Goal: Navigation & Orientation: Find specific page/section

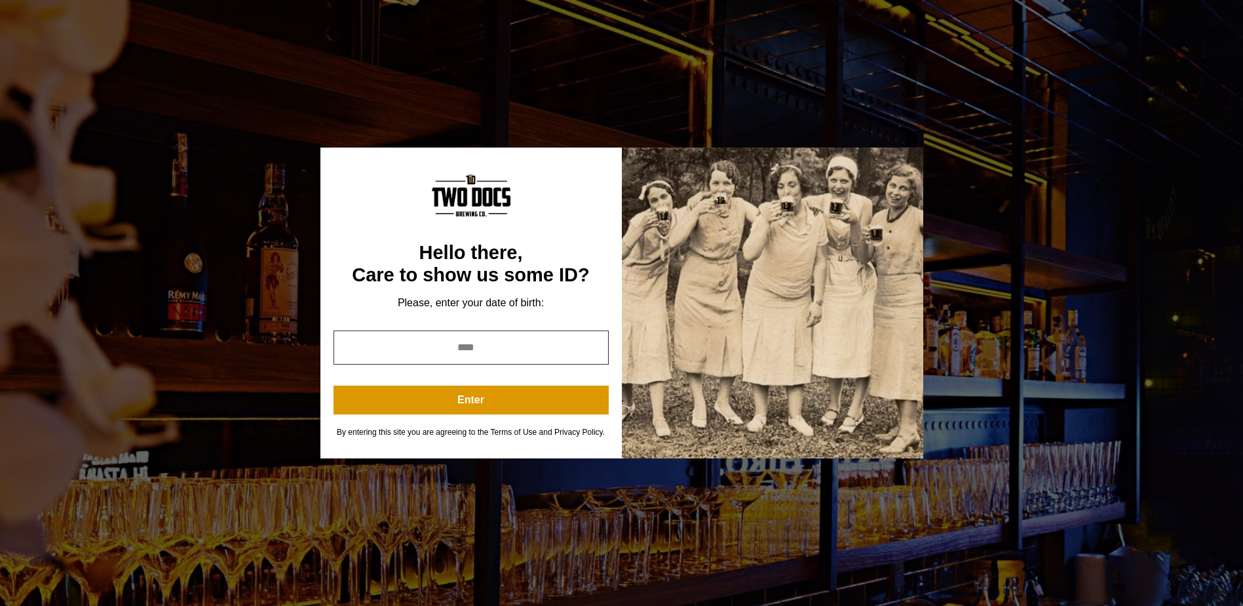
click at [486, 353] on input "year" at bounding box center [471, 347] width 275 height 34
type input "****"
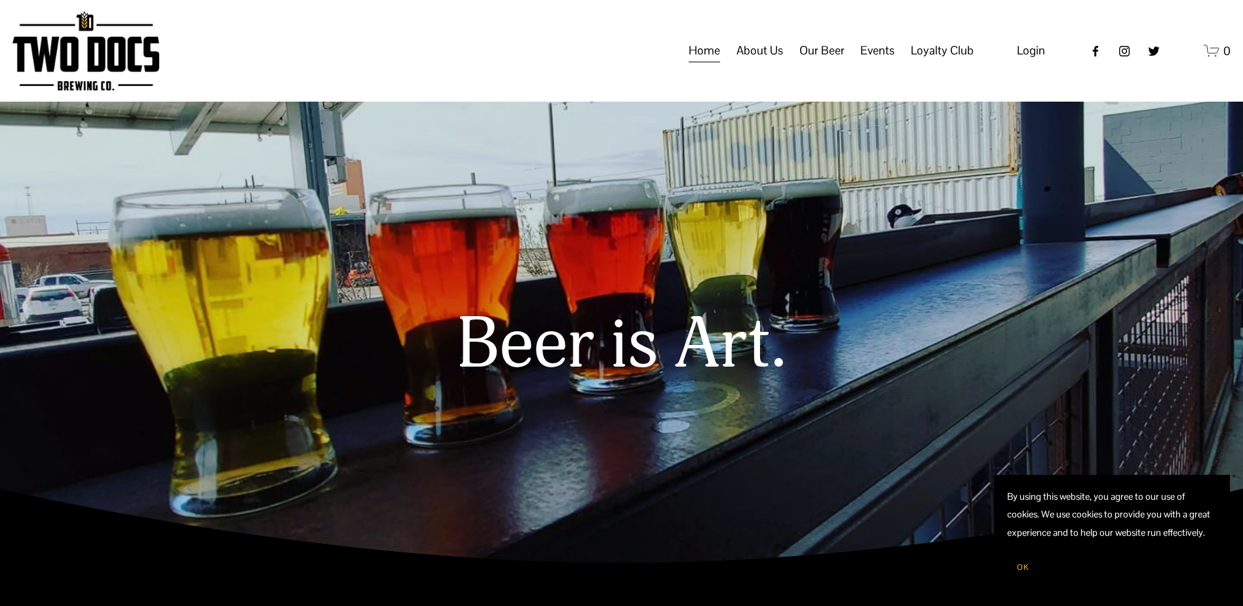
click at [0, 0] on span "Taproom Menu" at bounding box center [0, 0] width 0 height 0
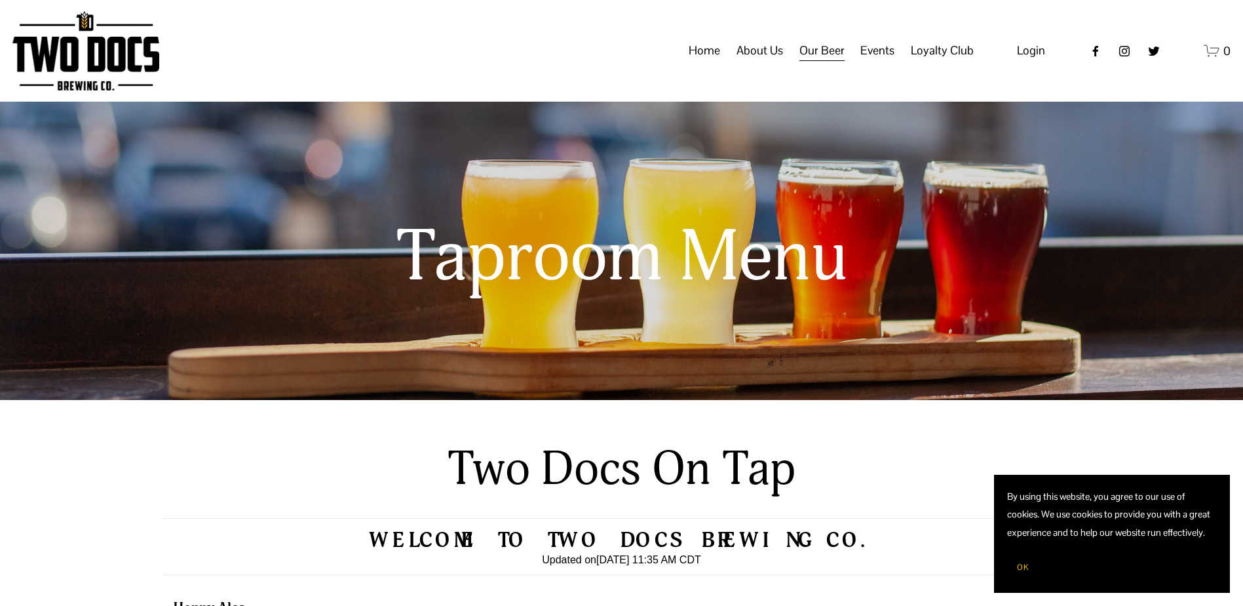
click at [885, 62] on span "Events" at bounding box center [878, 50] width 34 height 22
click at [0, 0] on span "Calendar" at bounding box center [0, 0] width 0 height 0
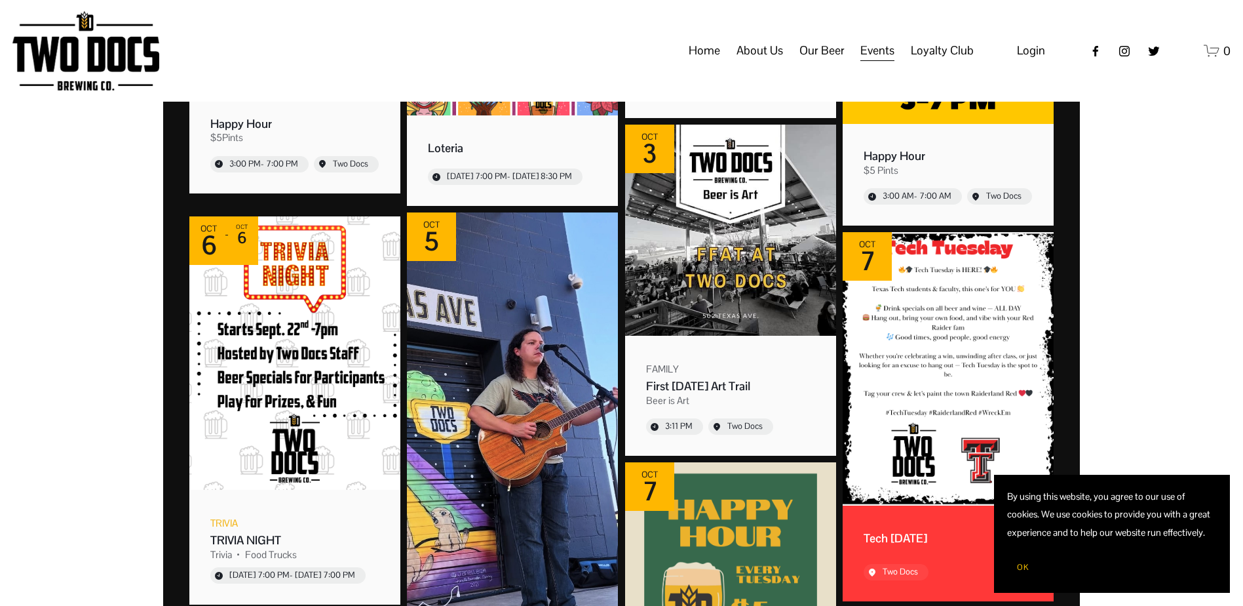
scroll to position [786, 0]
